Goal: Information Seeking & Learning: Learn about a topic

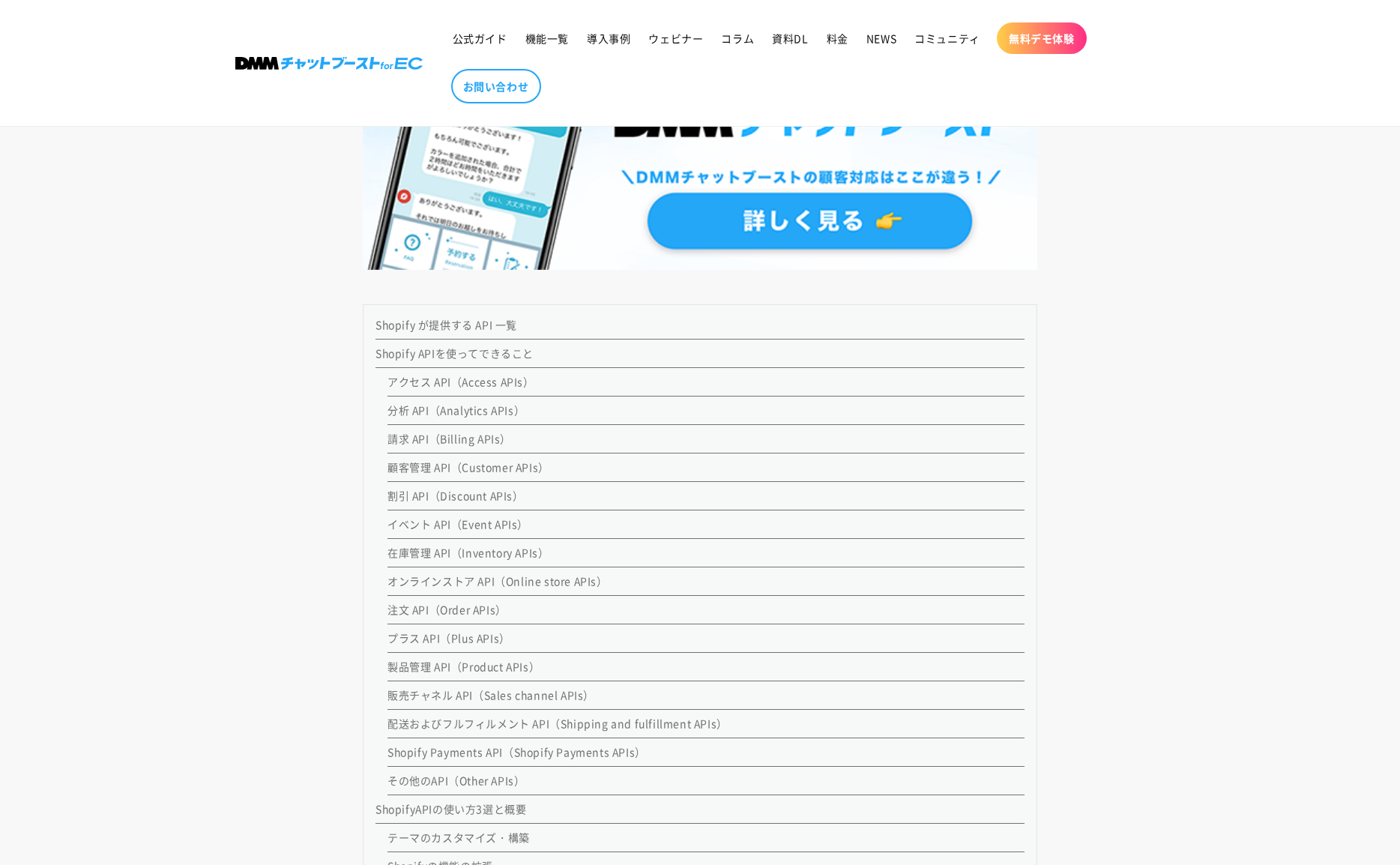
scroll to position [1149, 0]
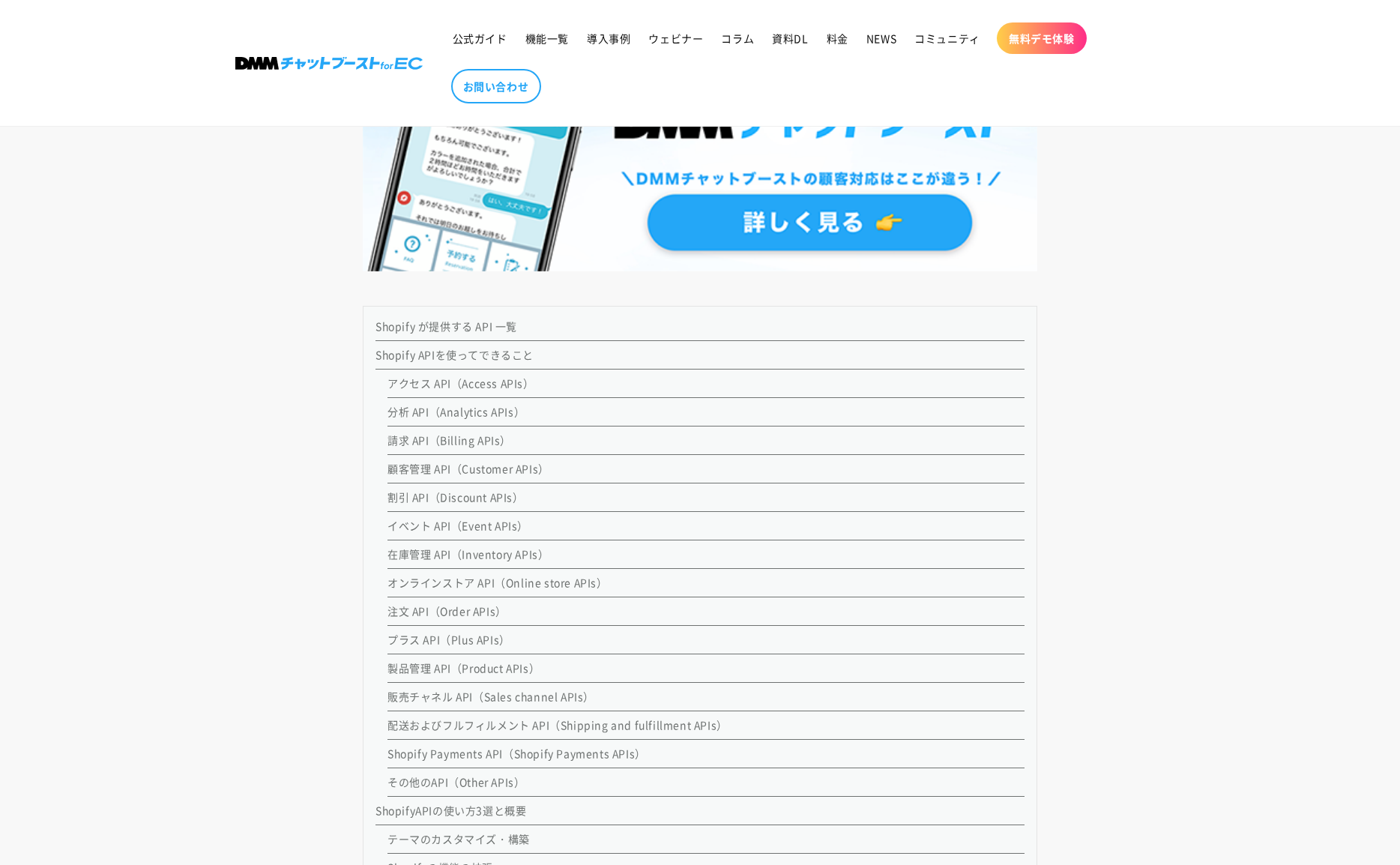
click at [475, 331] on link "Shopify が提供する API 一覧" at bounding box center [446, 326] width 141 height 15
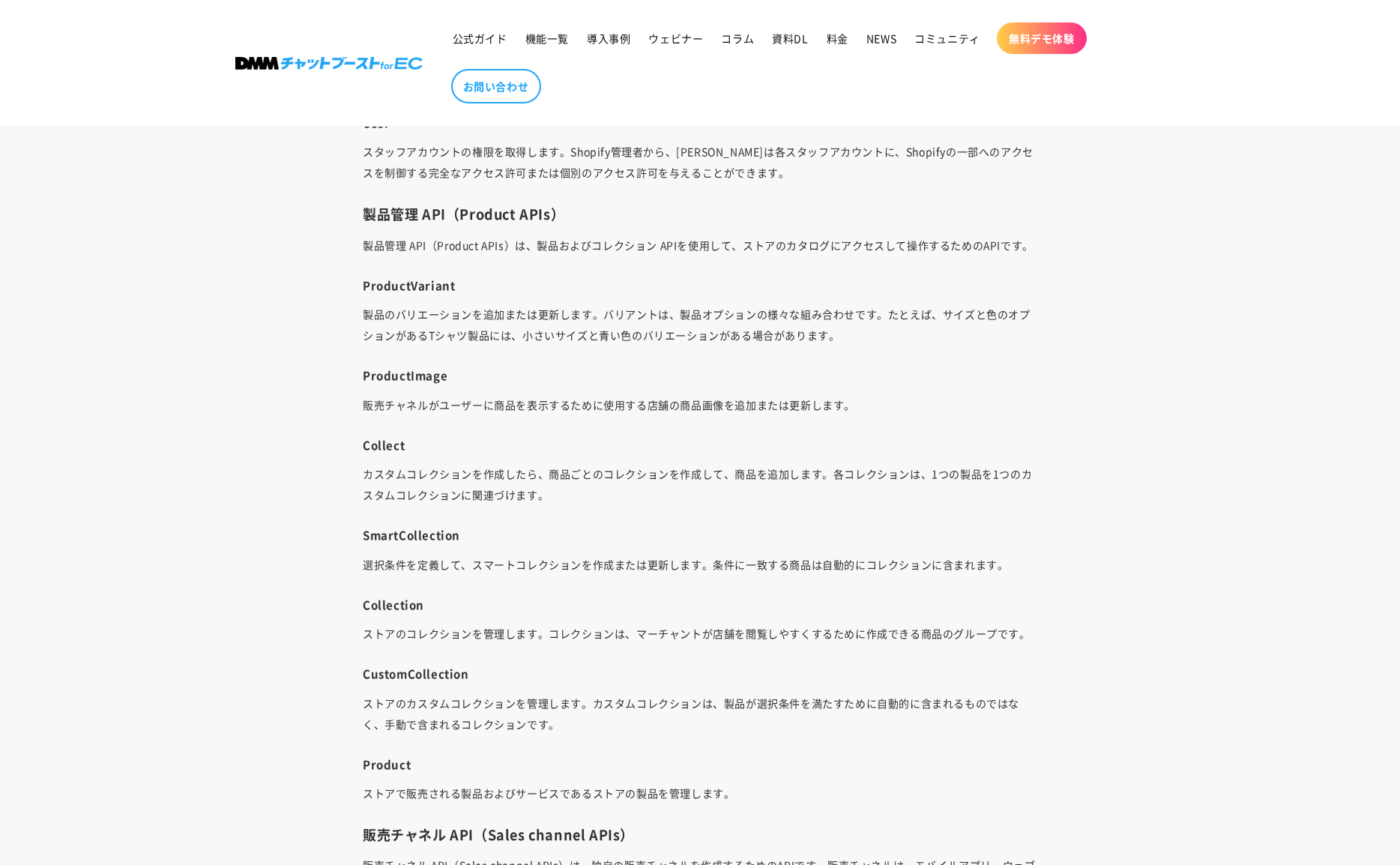
scroll to position [6635, 0]
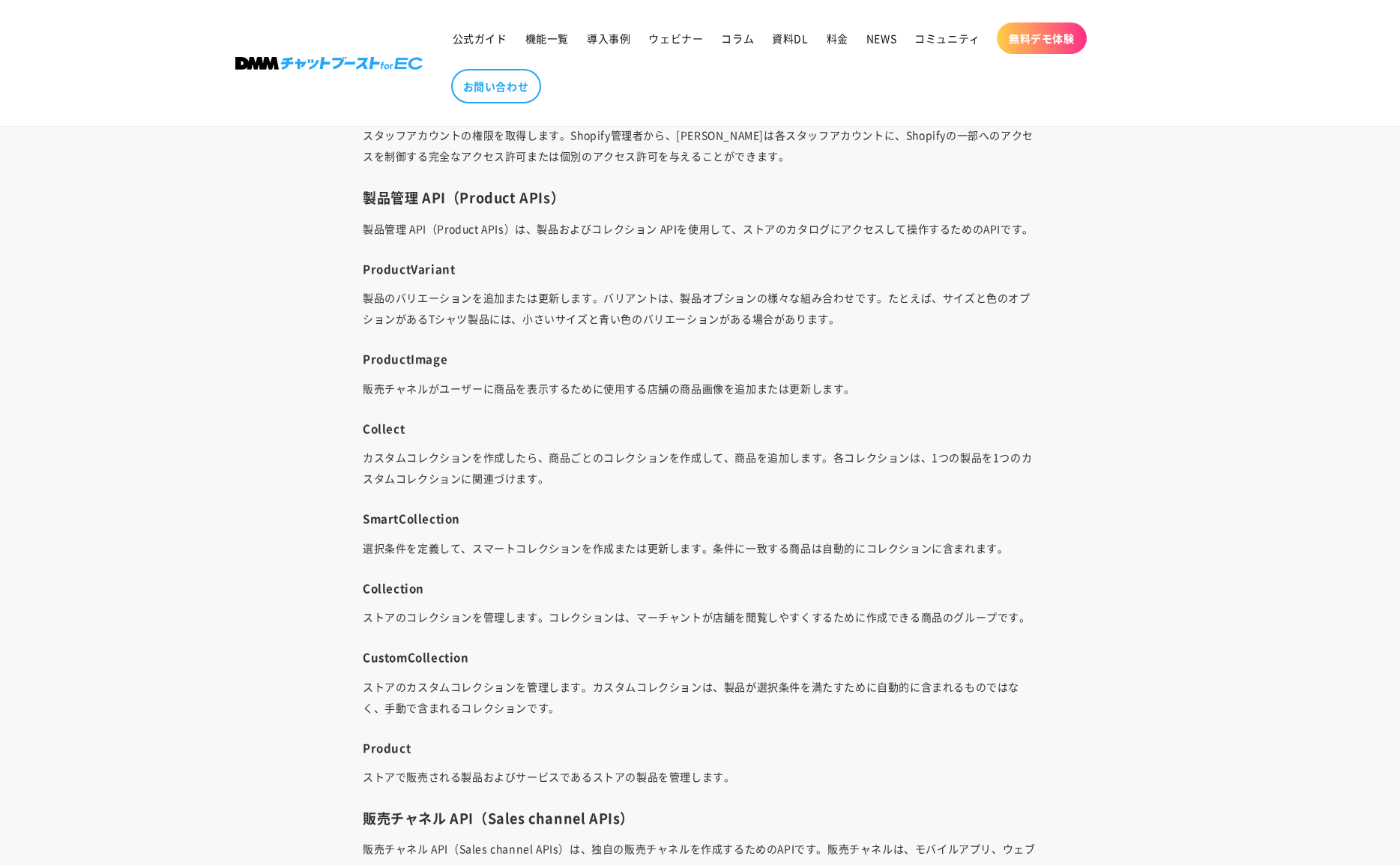
click at [590, 386] on p "販売チャネルがユーザーに商品を表示するために使用する店舗の商品画像を追加または更新します。" at bounding box center [700, 387] width 675 height 21
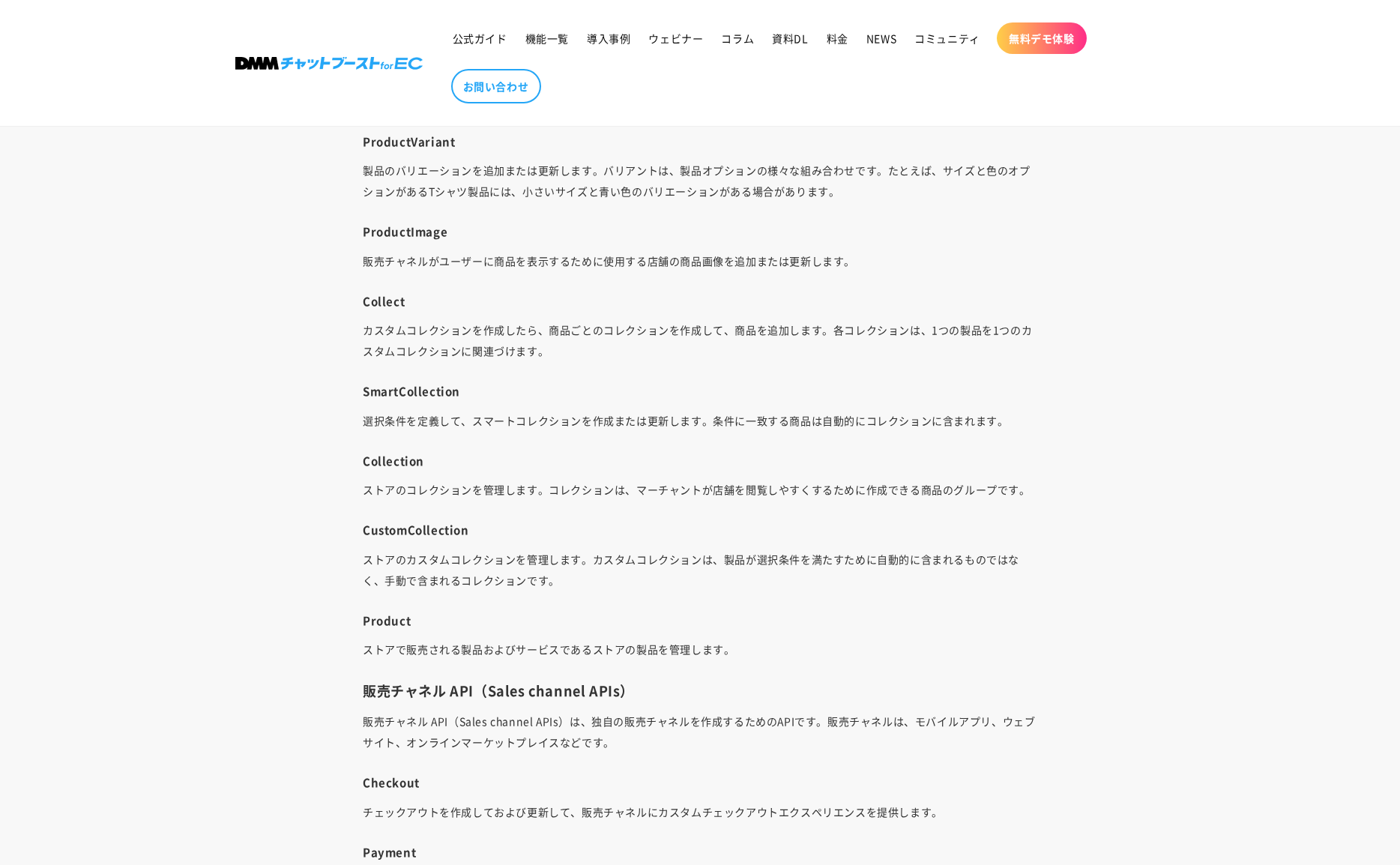
scroll to position [6806, 0]
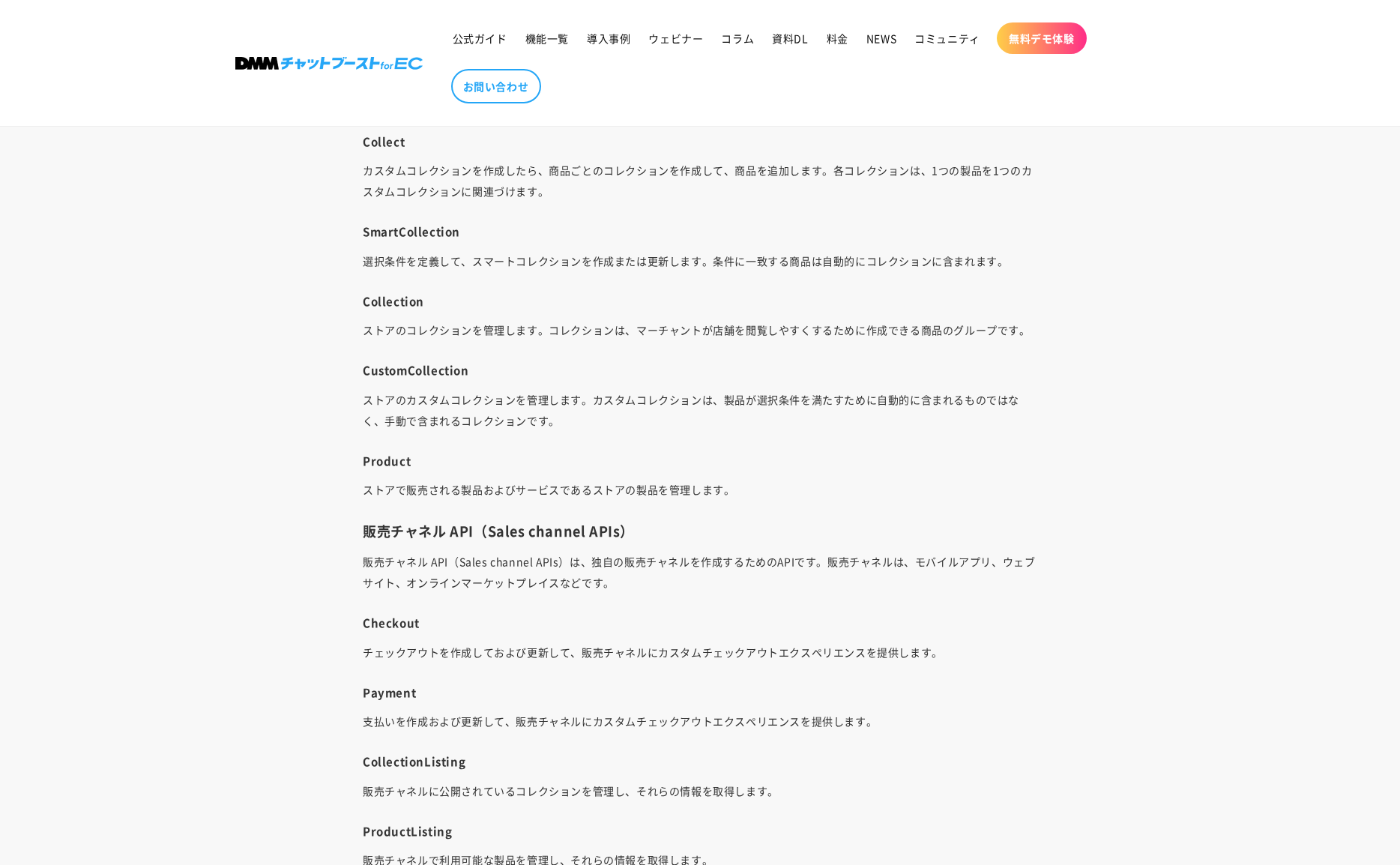
scroll to position [6924, 0]
click at [389, 459] on h4 "Product" at bounding box center [700, 458] width 675 height 15
click at [428, 459] on h4 "Product" at bounding box center [700, 458] width 675 height 15
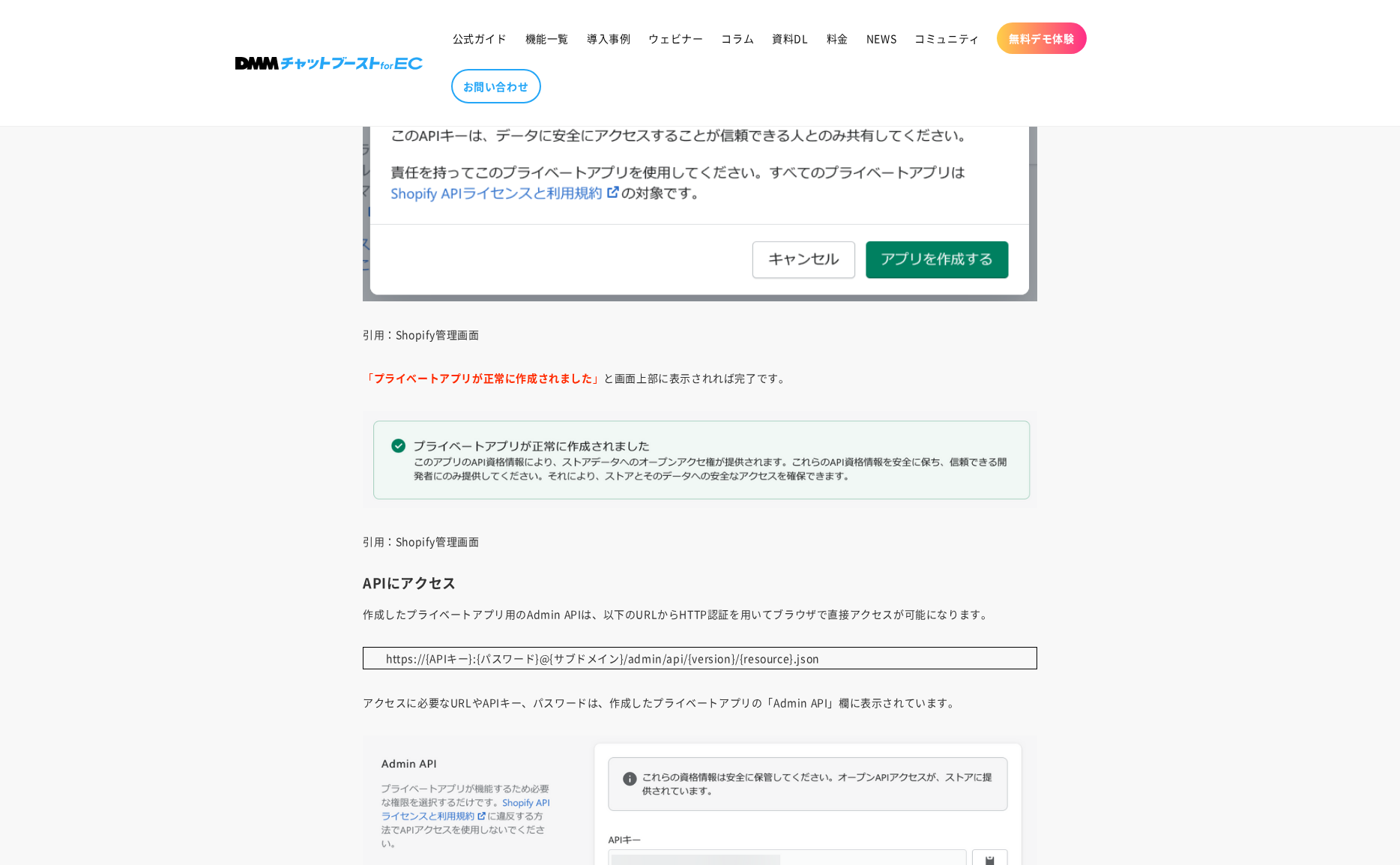
scroll to position [13921, 0]
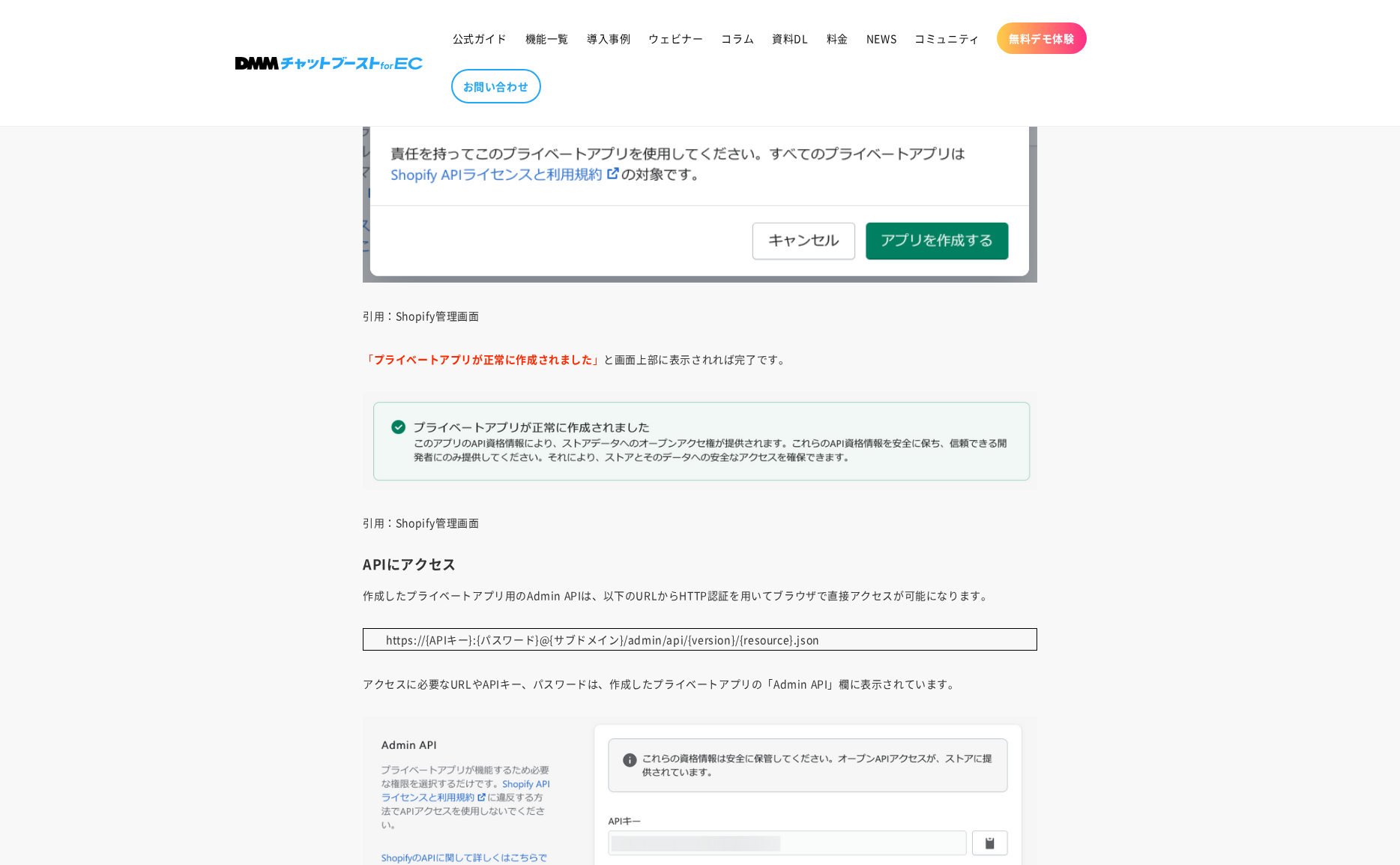
click at [789, 356] on p "「 プライベートアプリが正常に作成されました 」 と画面上部に表示されれば完了です。" at bounding box center [700, 359] width 675 height 21
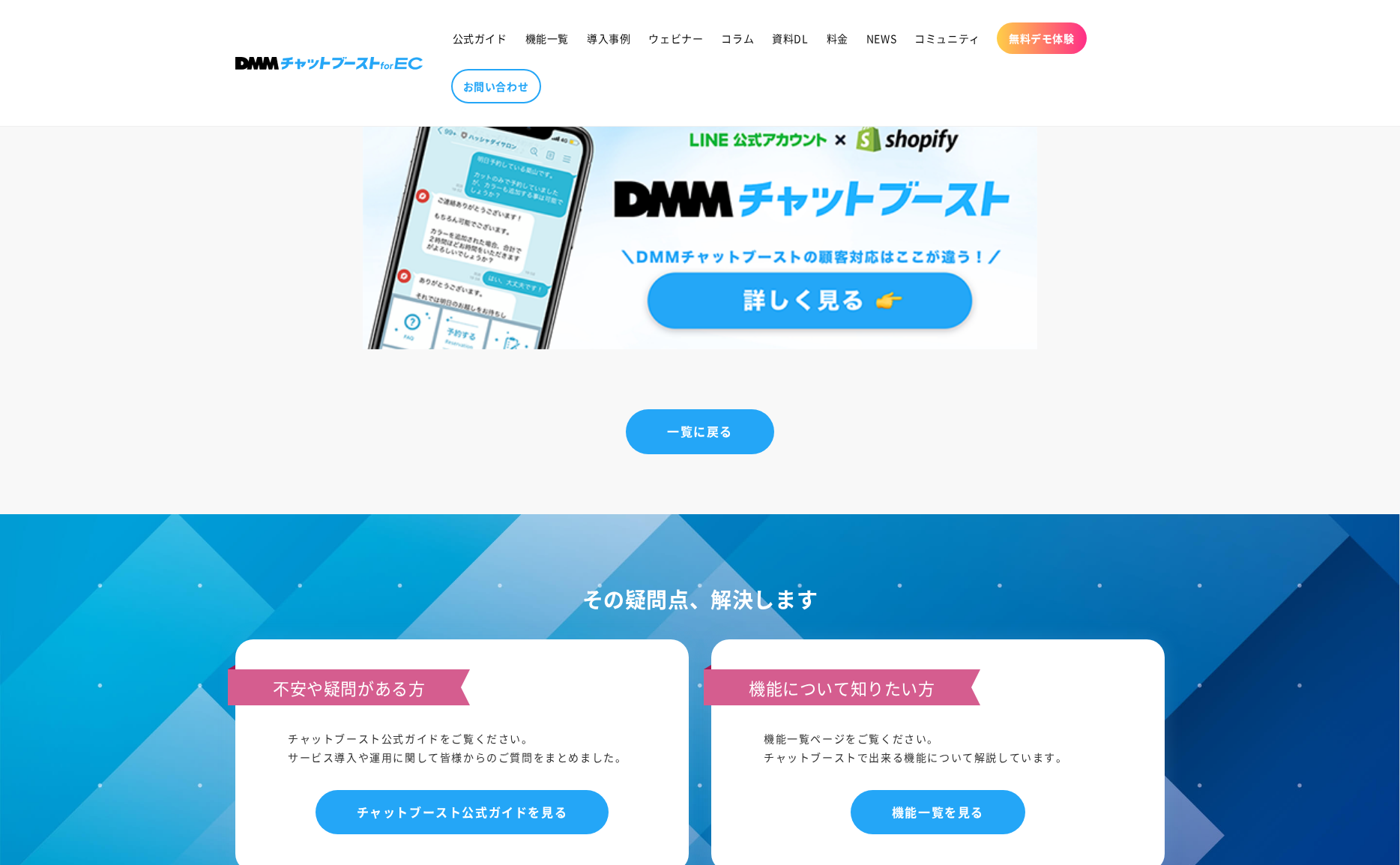
scroll to position [15309, 0]
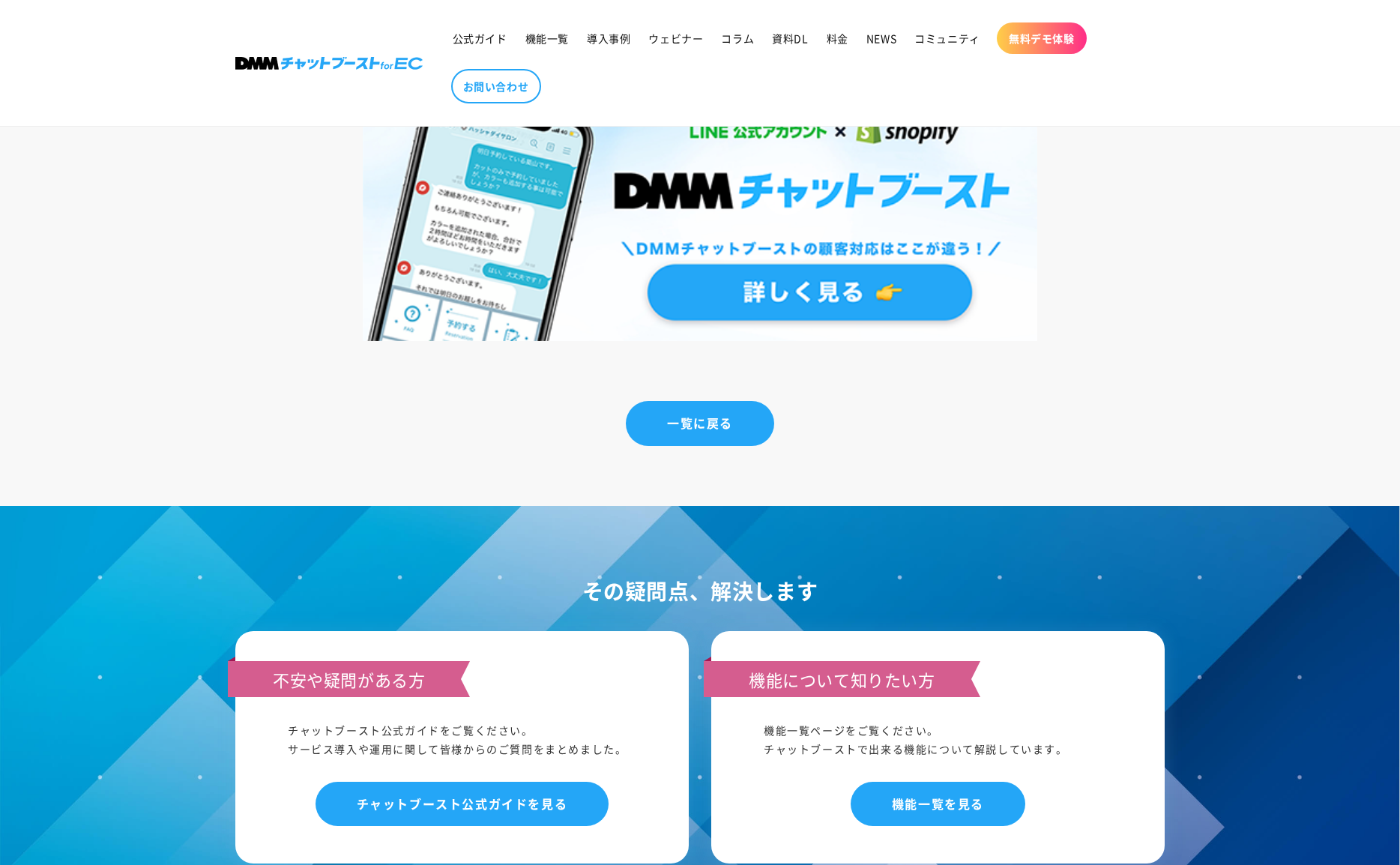
scroll to position [1149, 0]
